Goal: Task Accomplishment & Management: Manage account settings

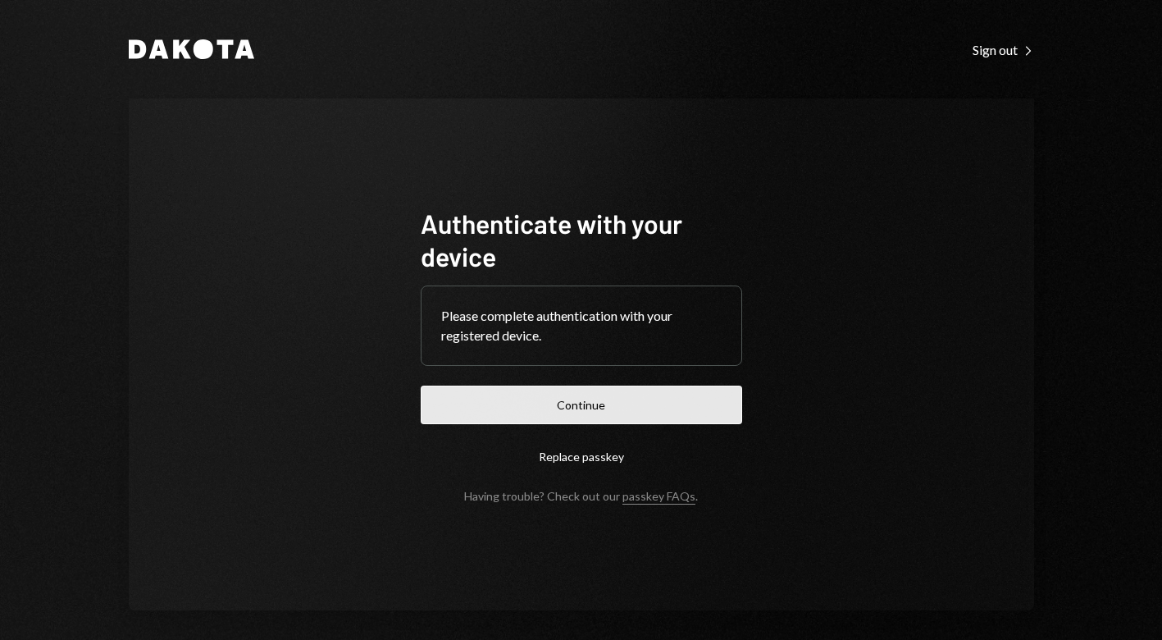
click at [605, 412] on button "Continue" at bounding box center [581, 404] width 321 height 39
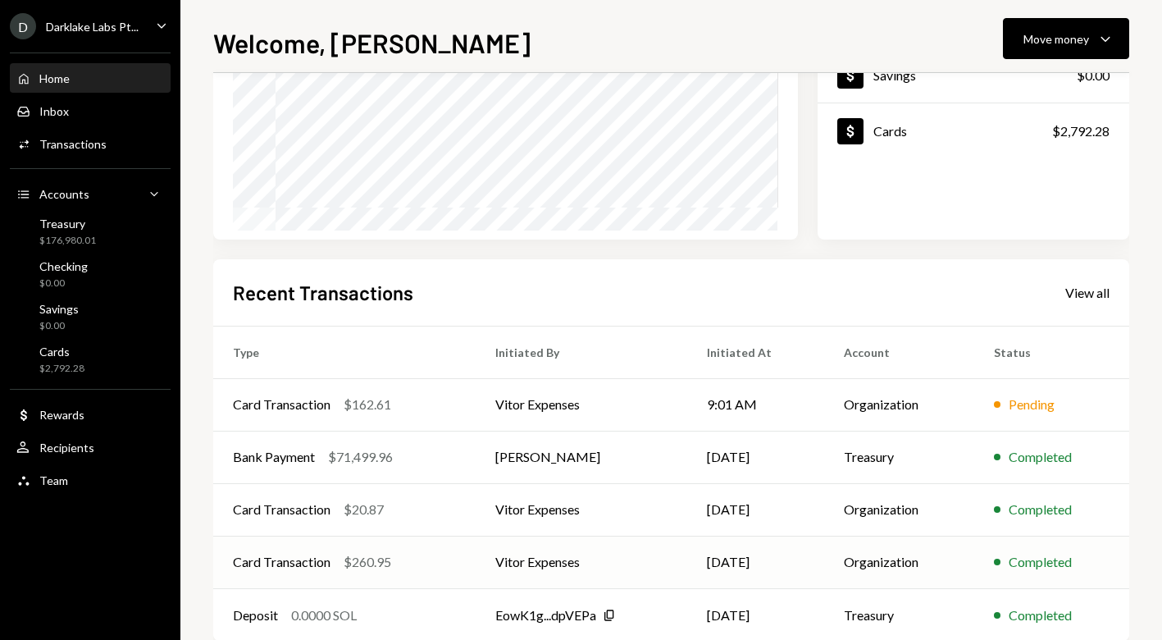
scroll to position [246, 0]
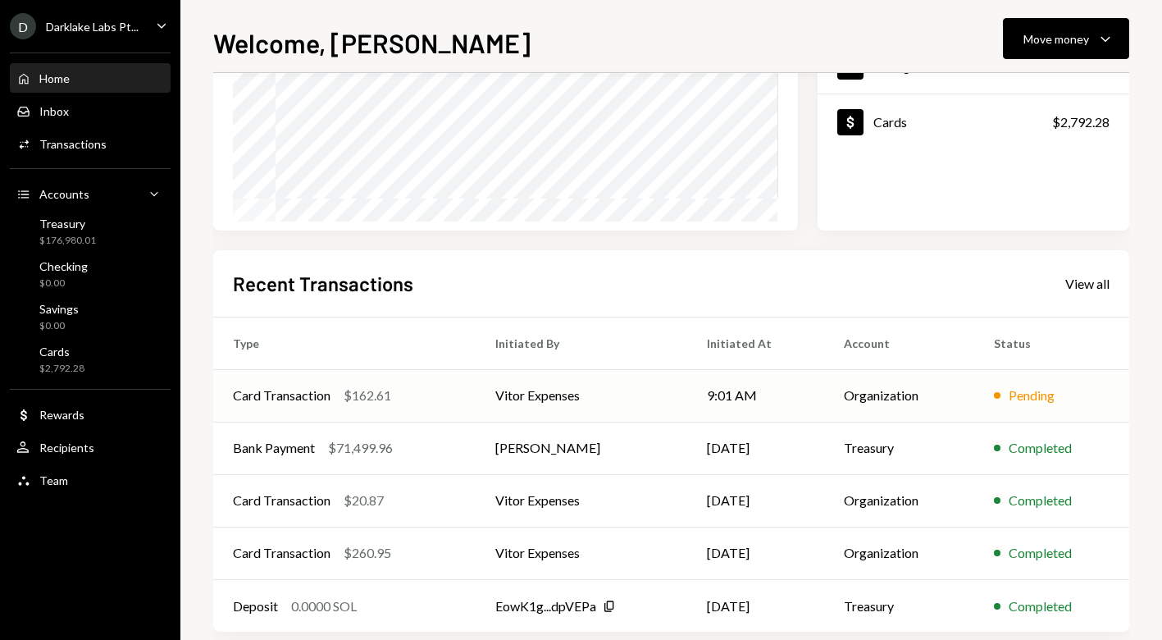
click at [652, 406] on td "Vitor Expenses" at bounding box center [581, 395] width 211 height 52
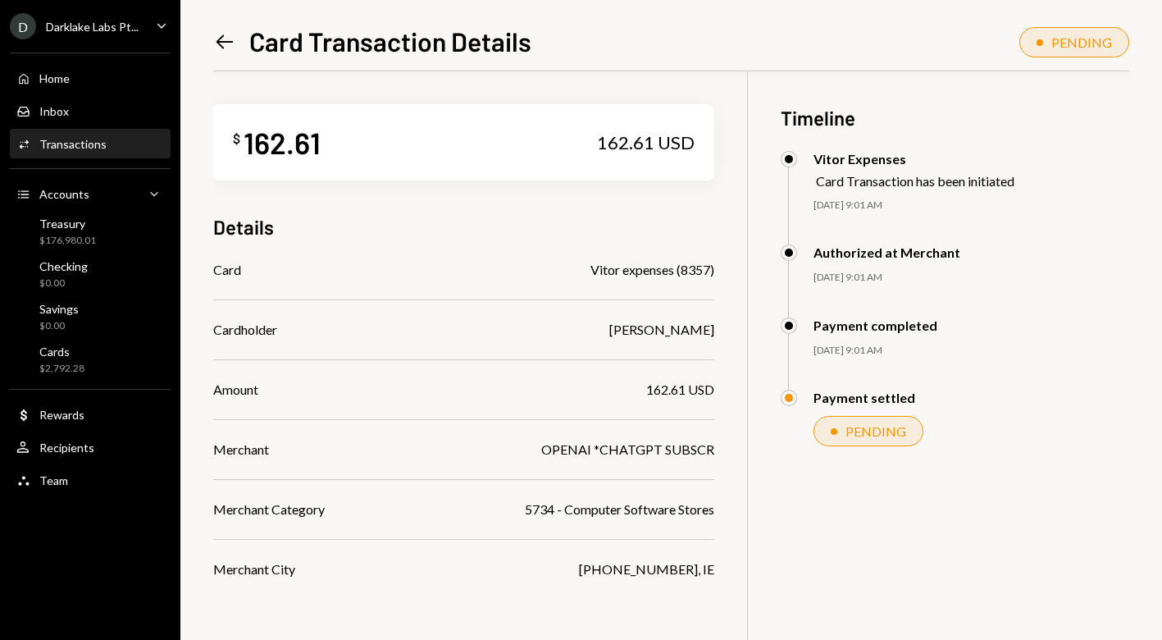
scroll to position [30, 0]
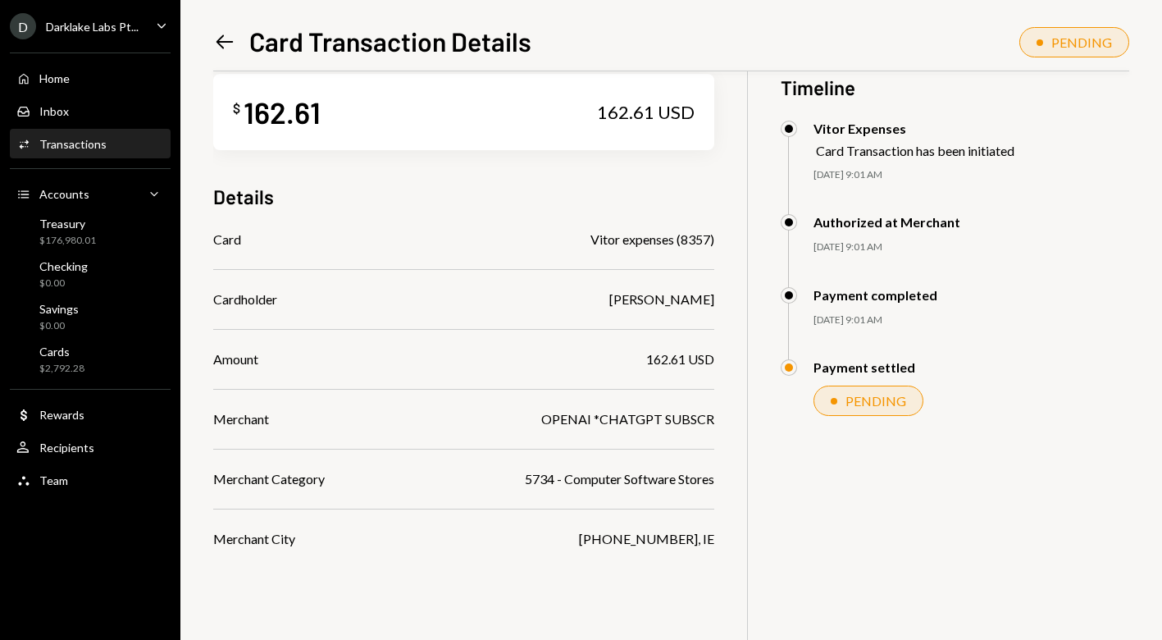
click at [223, 39] on icon "Left Arrow" at bounding box center [224, 41] width 23 height 23
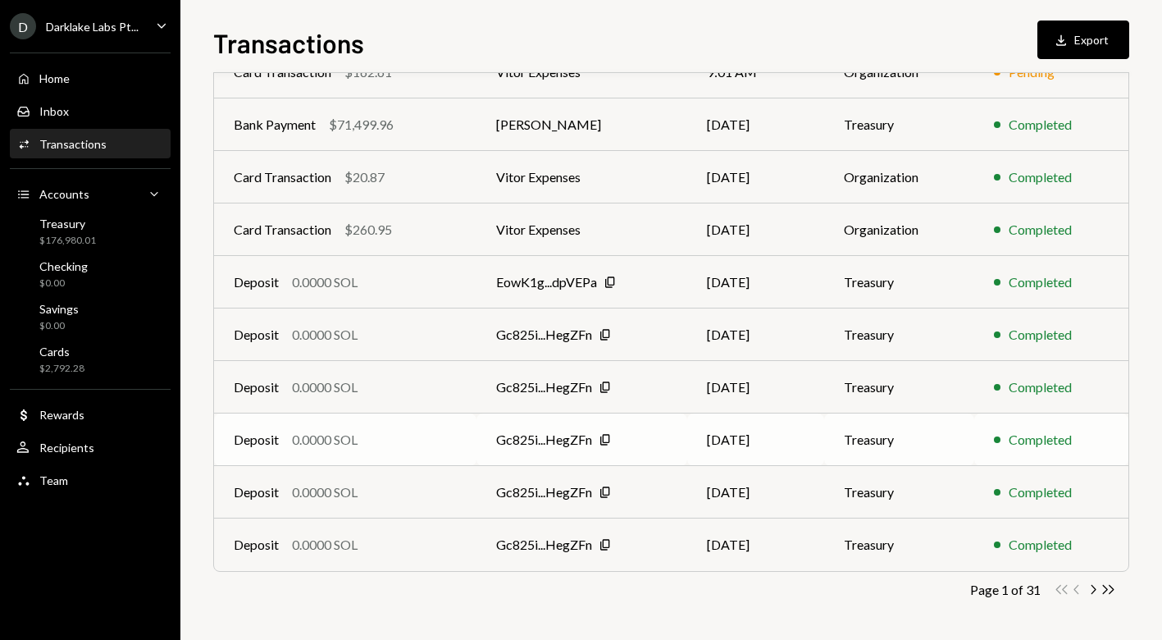
scroll to position [216, 0]
click at [89, 363] on div "Cards $2,792.28" at bounding box center [90, 359] width 148 height 31
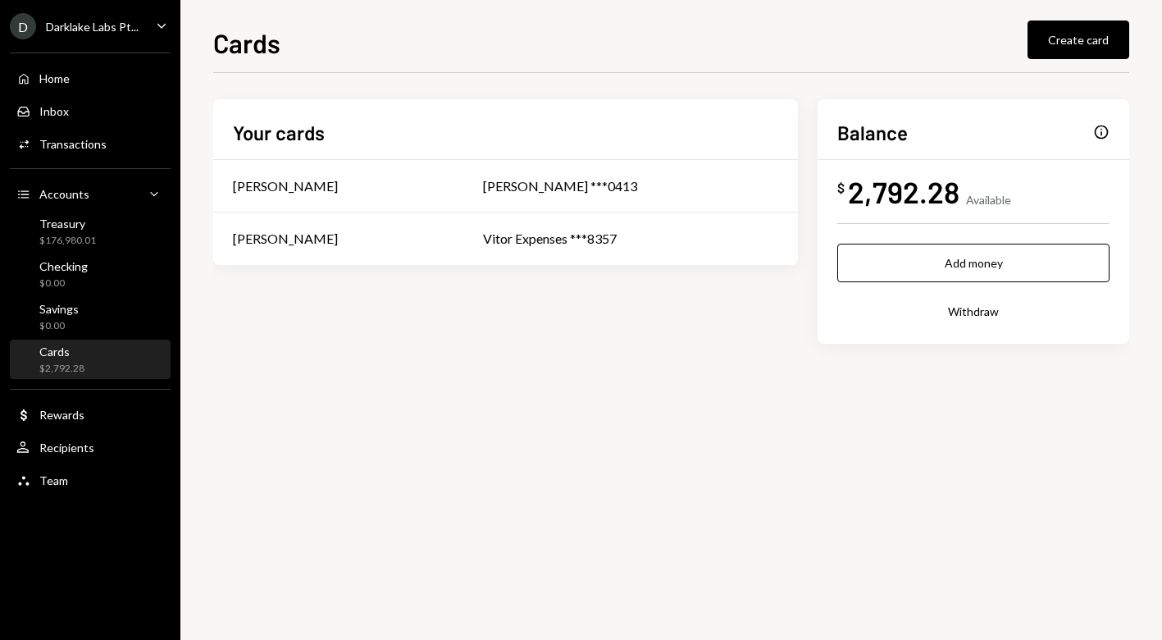
click at [977, 187] on div "$ 2,792.28 Available" at bounding box center [973, 191] width 272 height 37
click at [1098, 129] on div "Info" at bounding box center [1101, 132] width 16 height 16
click at [579, 176] on div "[PERSON_NAME] ***0413" at bounding box center [630, 186] width 295 height 20
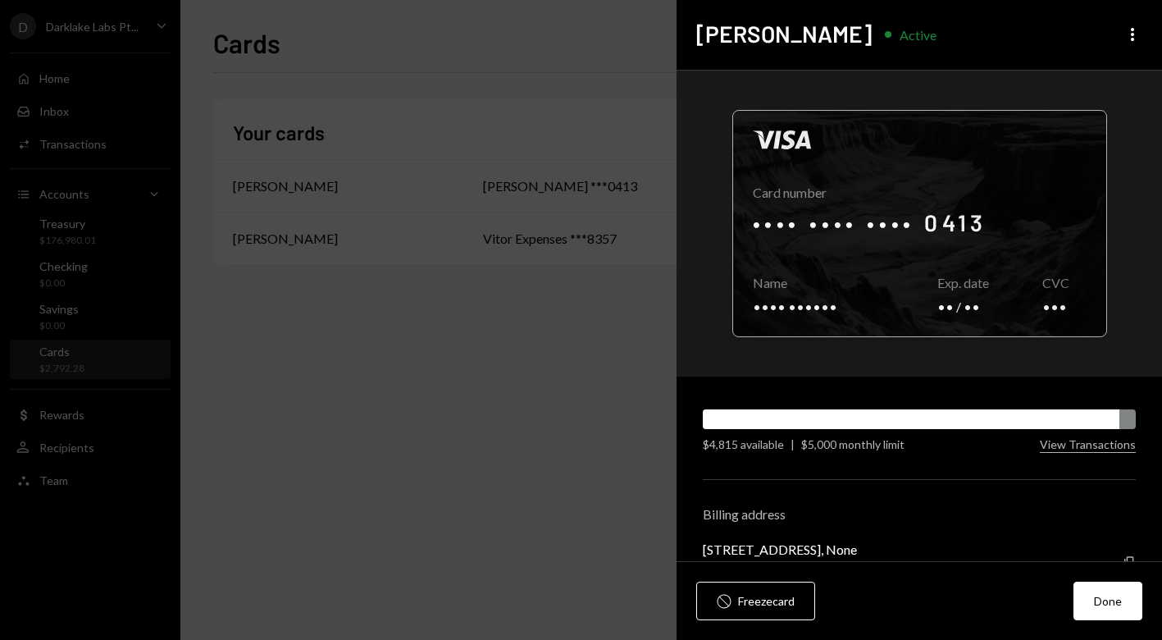
click at [860, 266] on div at bounding box center [919, 223] width 373 height 225
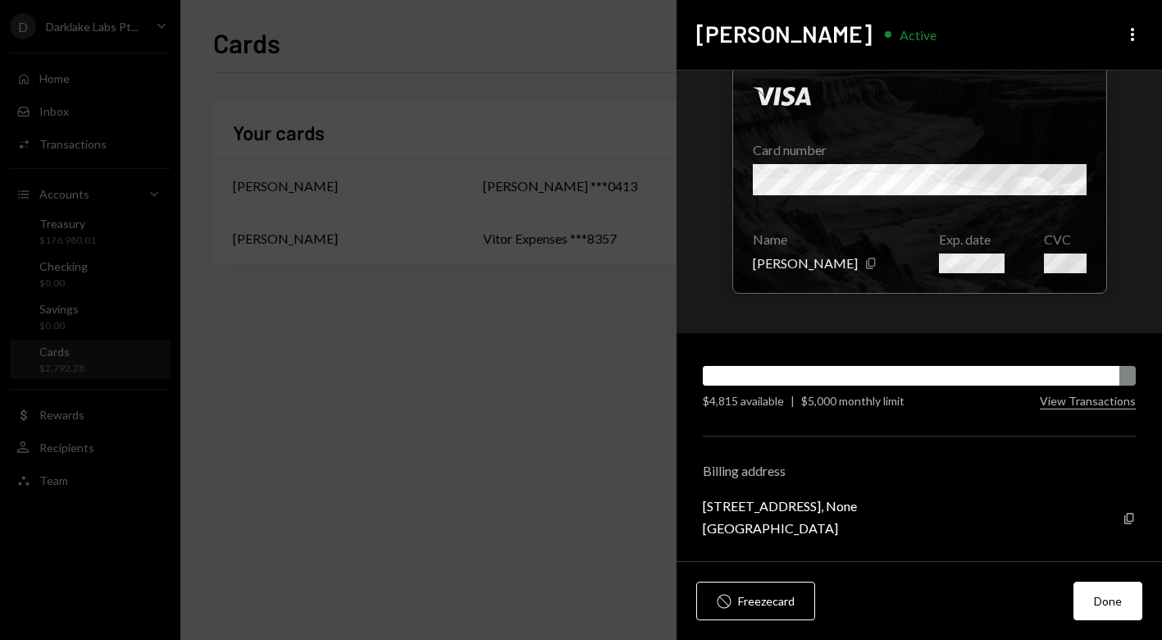
scroll to position [43, 0]
drag, startPoint x: 880, startPoint y: 525, endPoint x: 696, endPoint y: 501, distance: 185.2
click at [696, 502] on div "Visa Card number Name [PERSON_NAME] Copy Exp. date CVC $4,815 available | $5,00…" at bounding box center [918, 316] width 485 height 491
click at [726, 510] on div "[STREET_ADDRESS], None" at bounding box center [780, 506] width 154 height 16
drag, startPoint x: 879, startPoint y: 529, endPoint x: 704, endPoint y: 509, distance: 175.8
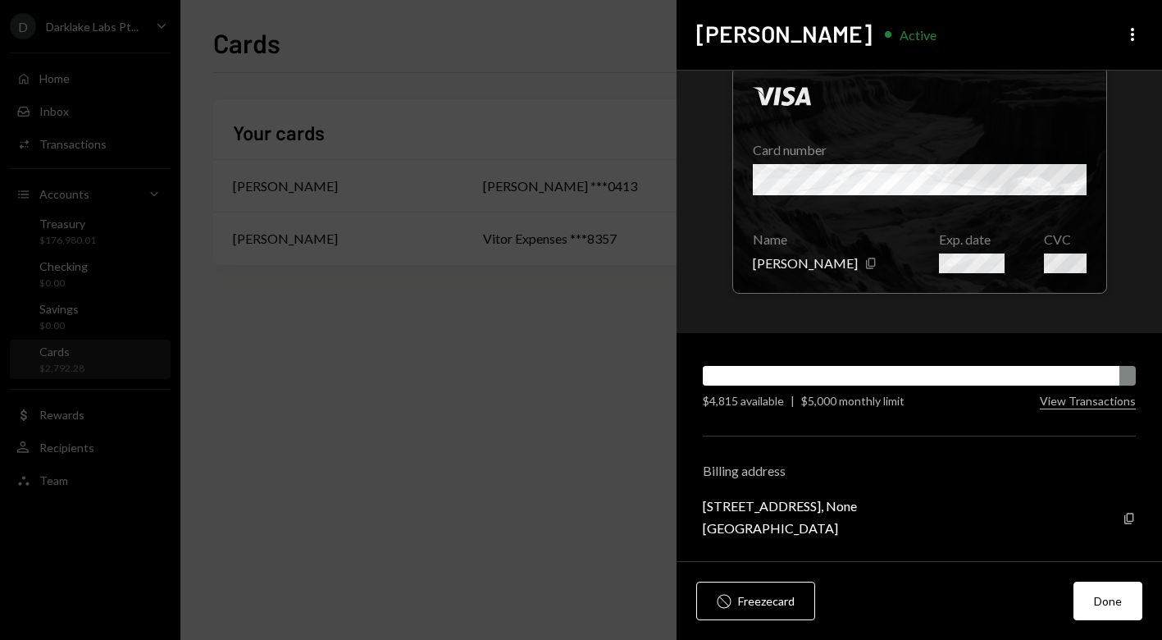
click at [704, 509] on div "[STREET_ADDRESS] Copy" at bounding box center [919, 517] width 433 height 38
copy div "[STREET_ADDRESS]"
click at [894, 178] on div at bounding box center [919, 179] width 373 height 225
click at [1001, 175] on div at bounding box center [919, 179] width 373 height 225
